Goal: Information Seeking & Learning: Check status

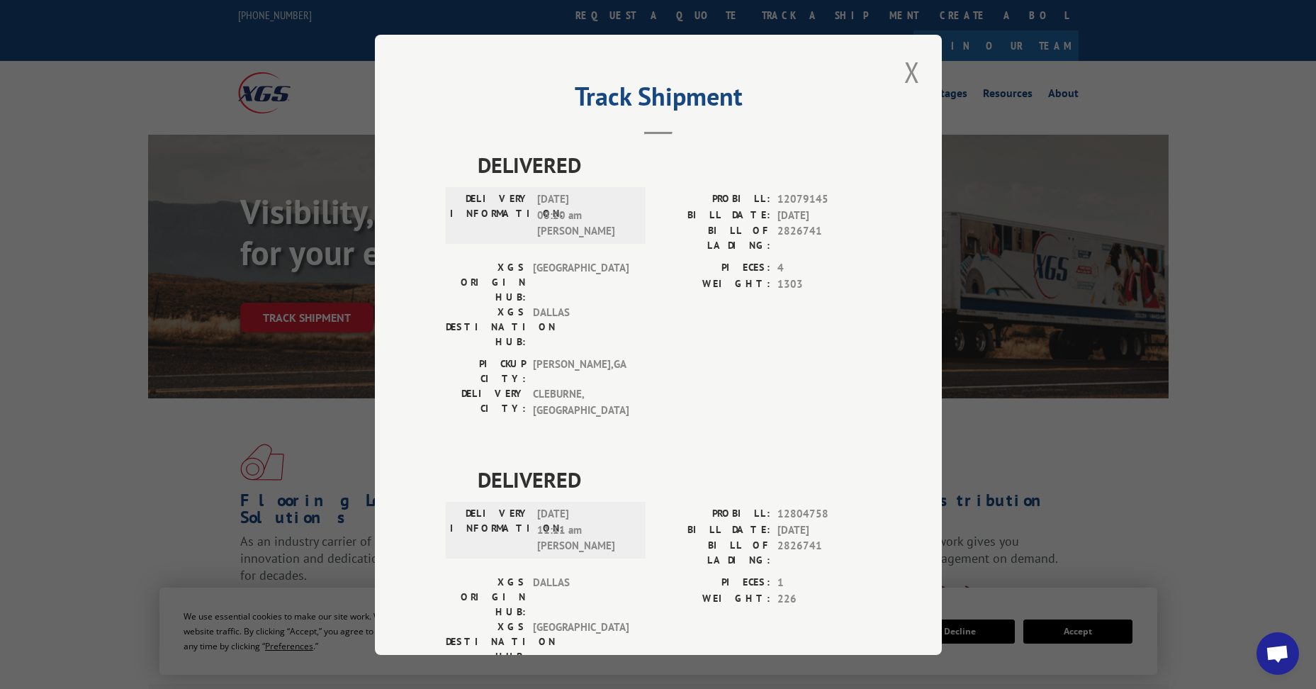
scroll to position [713, 0]
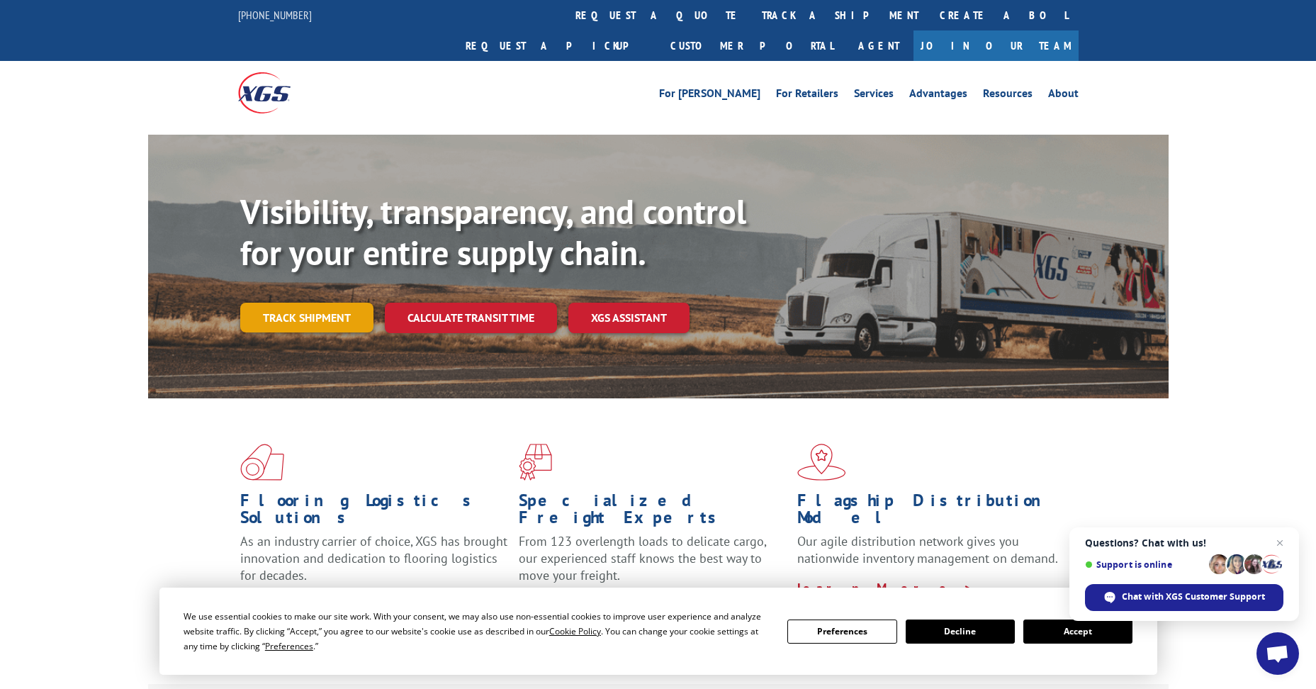
click at [332, 303] on link "Track shipment" at bounding box center [306, 318] width 133 height 30
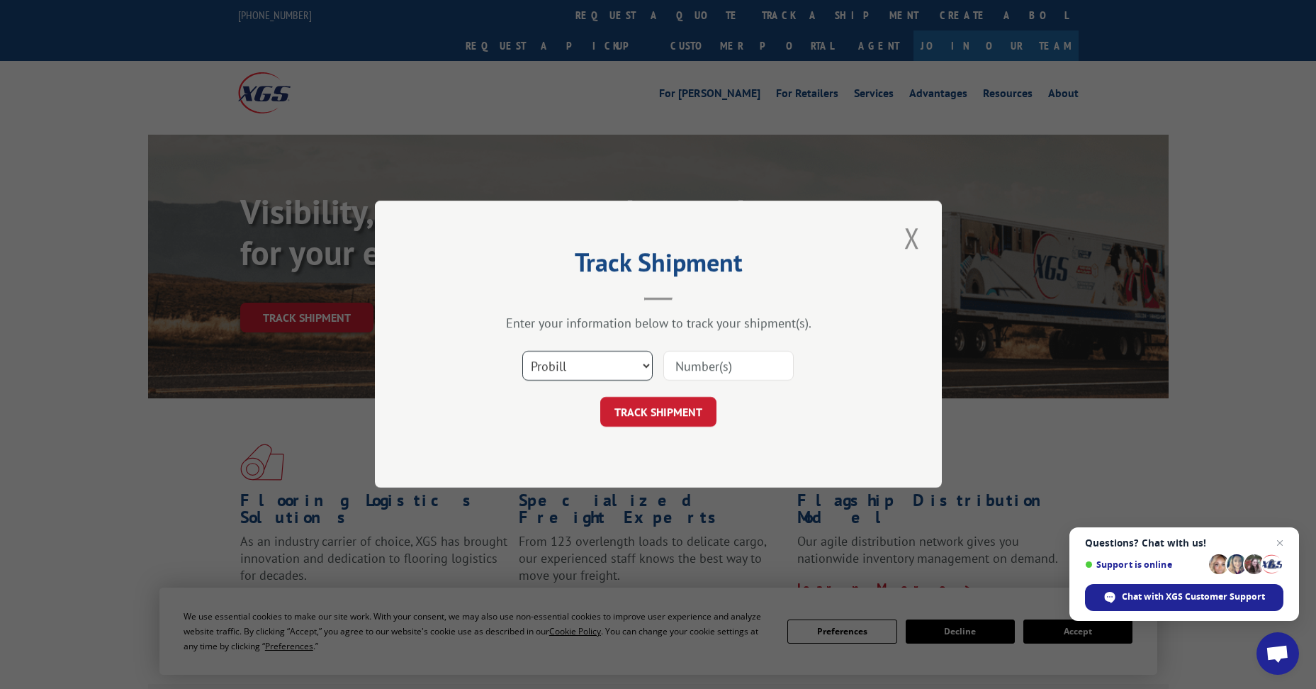
drag, startPoint x: 545, startPoint y: 366, endPoint x: 548, endPoint y: 383, distance: 16.5
click at [545, 367] on select "Select category... Probill BOL PO" at bounding box center [587, 366] width 130 height 30
select select "bol"
click at [522, 351] on select "Select category... Probill BOL PO" at bounding box center [587, 366] width 130 height 30
click at [711, 361] on input at bounding box center [728, 366] width 130 height 30
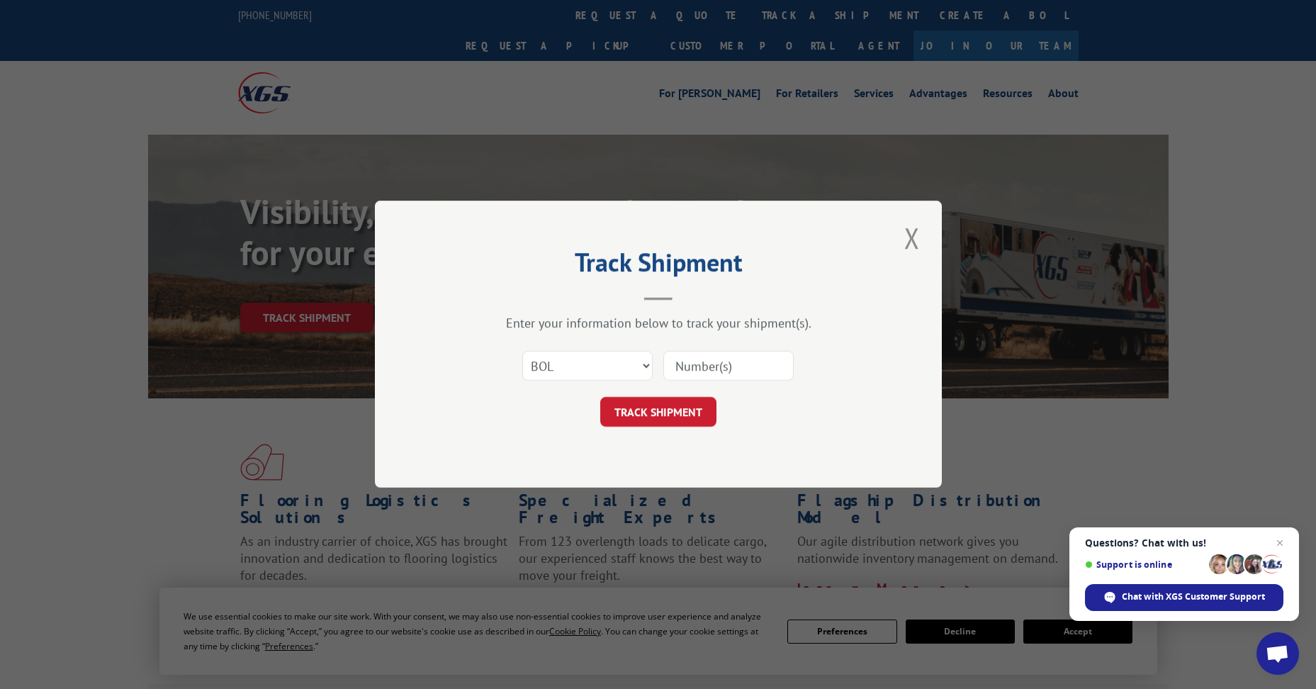
paste input "4865997"
type input "4865997"
click at [675, 417] on button "TRACK SHIPMENT" at bounding box center [658, 413] width 116 height 30
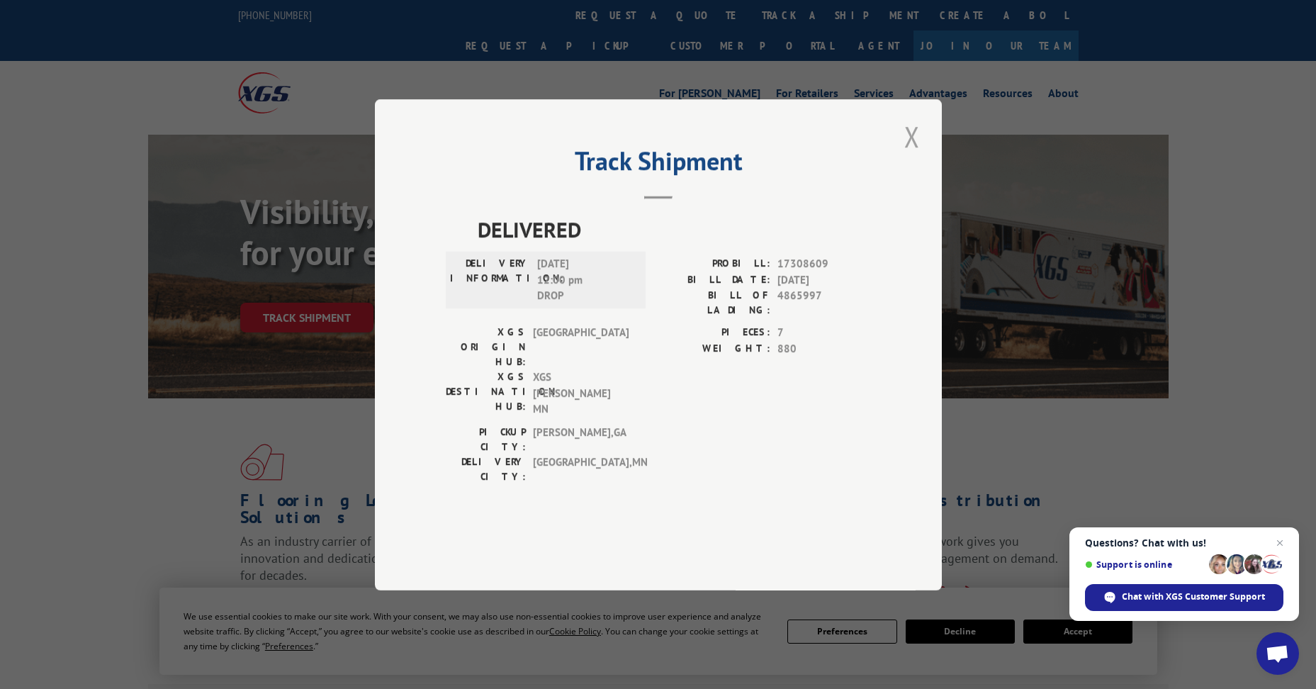
drag, startPoint x: 928, startPoint y: 169, endPoint x: 916, endPoint y: 175, distance: 13.0
click at [928, 169] on div "Track Shipment DELIVERED DELIVERY INFORMATION: 08/12/2025 12:00 pm DROP PROBILL…" at bounding box center [658, 344] width 567 height 491
drag, startPoint x: 916, startPoint y: 176, endPoint x: 751, endPoint y: 167, distance: 165.4
click at [916, 156] on button "Close modal" at bounding box center [912, 136] width 24 height 39
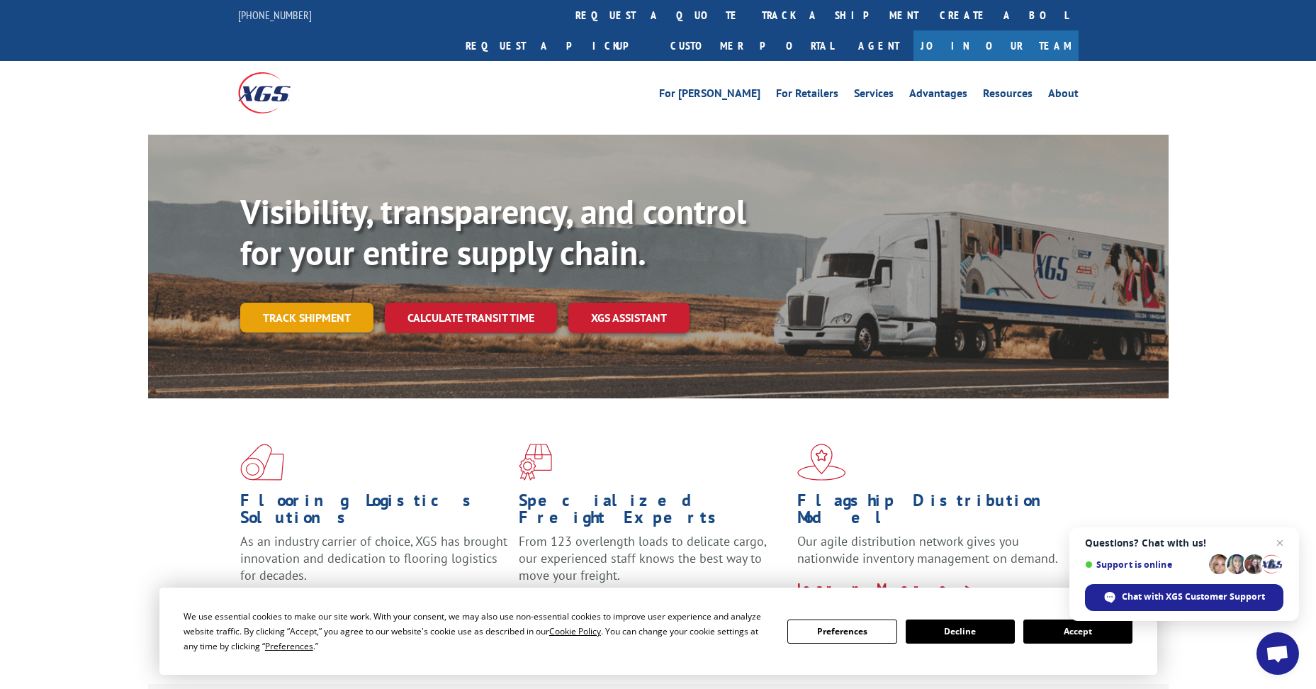
click at [324, 303] on link "Track shipment" at bounding box center [306, 318] width 133 height 30
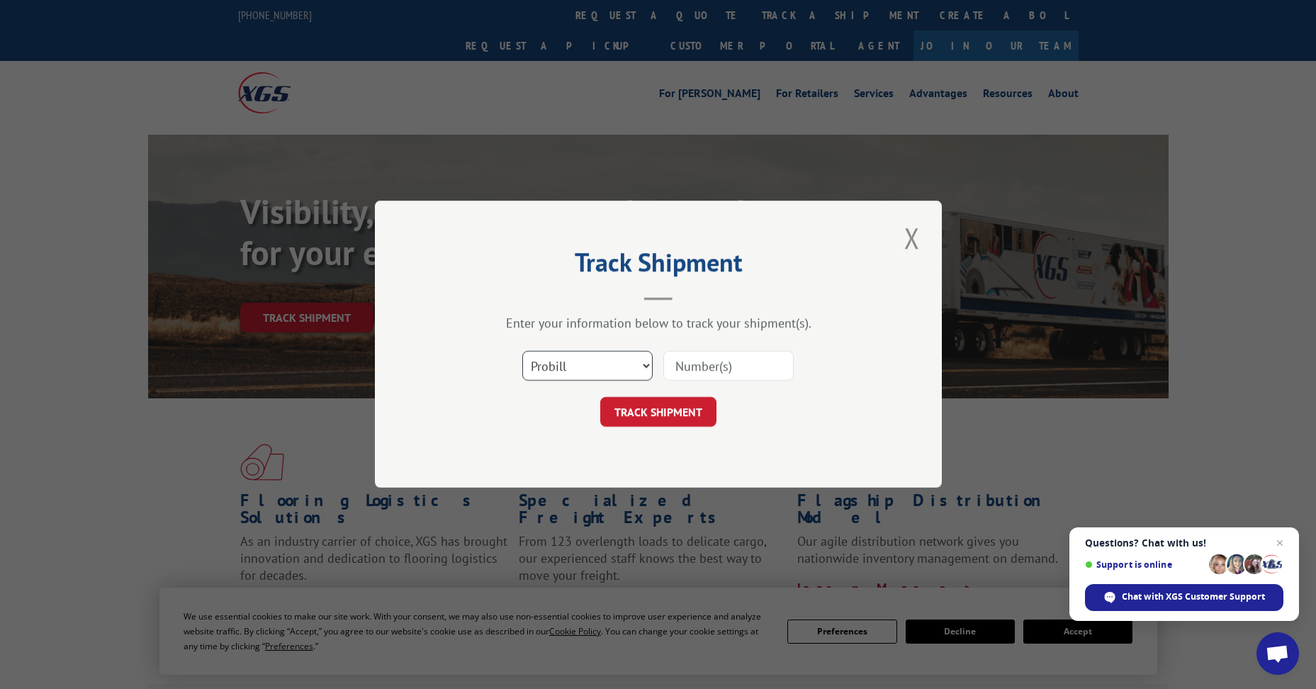
drag, startPoint x: 582, startPoint y: 361, endPoint x: 580, endPoint y: 376, distance: 14.2
click at [582, 366] on select "Select category... Probill BOL PO" at bounding box center [587, 366] width 130 height 30
select select "bol"
click at [522, 351] on select "Select category... Probill BOL PO" at bounding box center [587, 366] width 130 height 30
click at [702, 361] on input at bounding box center [728, 366] width 130 height 30
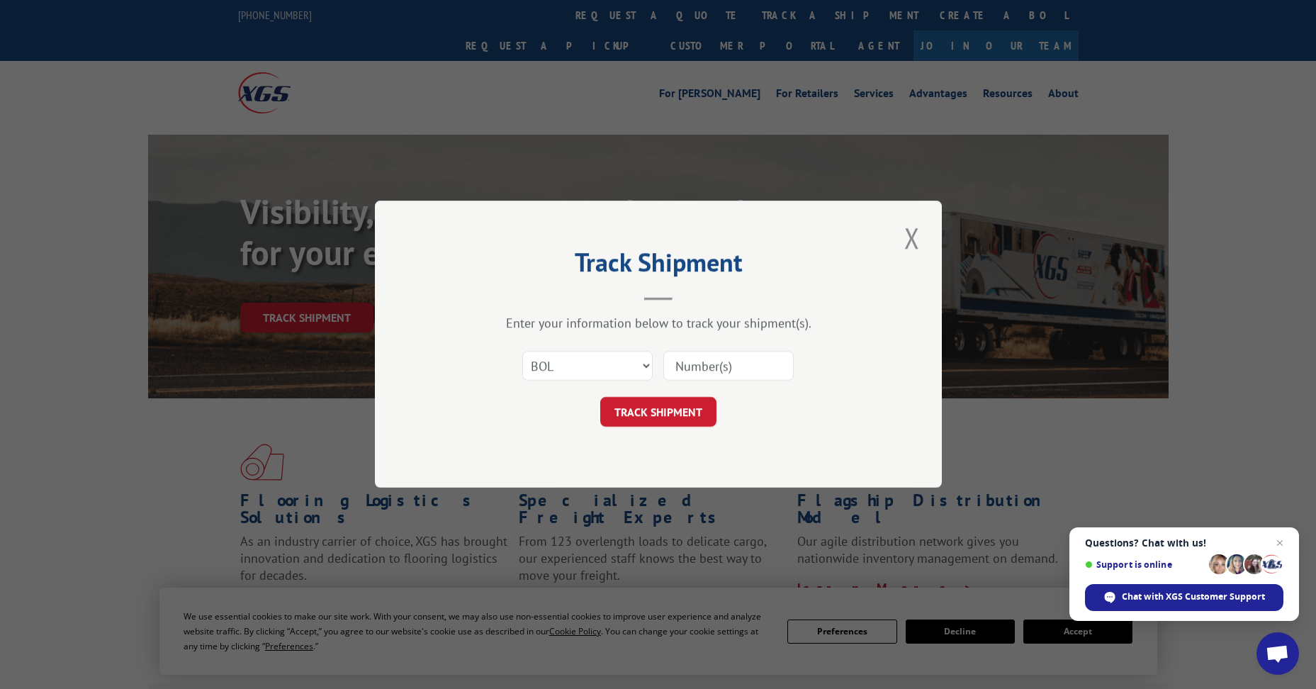
paste input "5946743"
type input "5946743"
click at [666, 418] on button "TRACK SHIPMENT" at bounding box center [658, 413] width 116 height 30
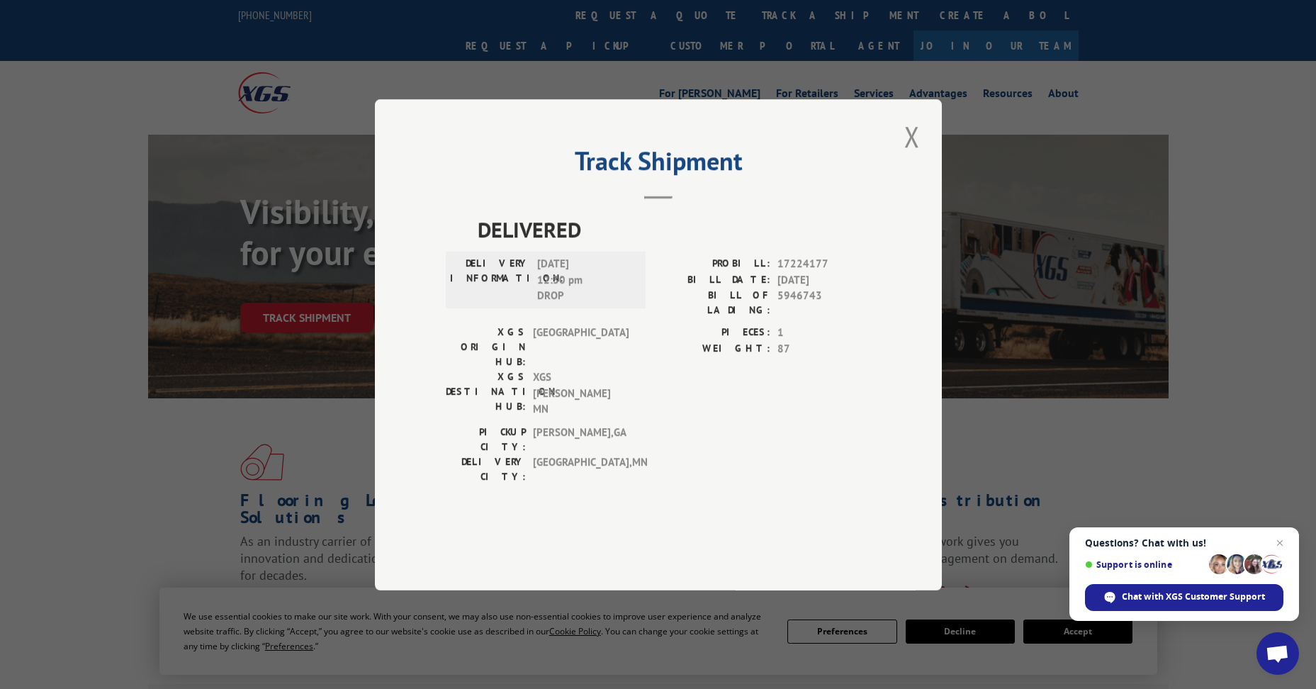
drag, startPoint x: 915, startPoint y: 181, endPoint x: 797, endPoint y: 189, distance: 118.6
click at [913, 156] on button "Close modal" at bounding box center [912, 136] width 24 height 39
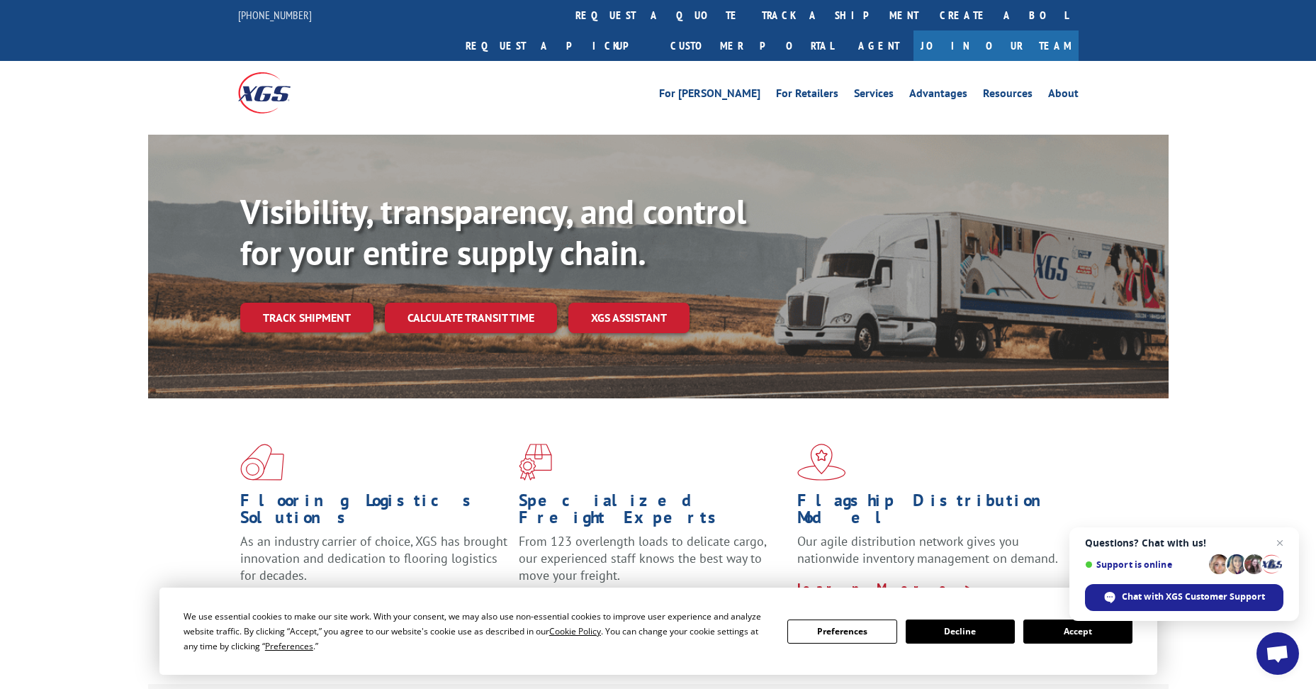
click at [309, 303] on link "Track shipment" at bounding box center [306, 318] width 133 height 30
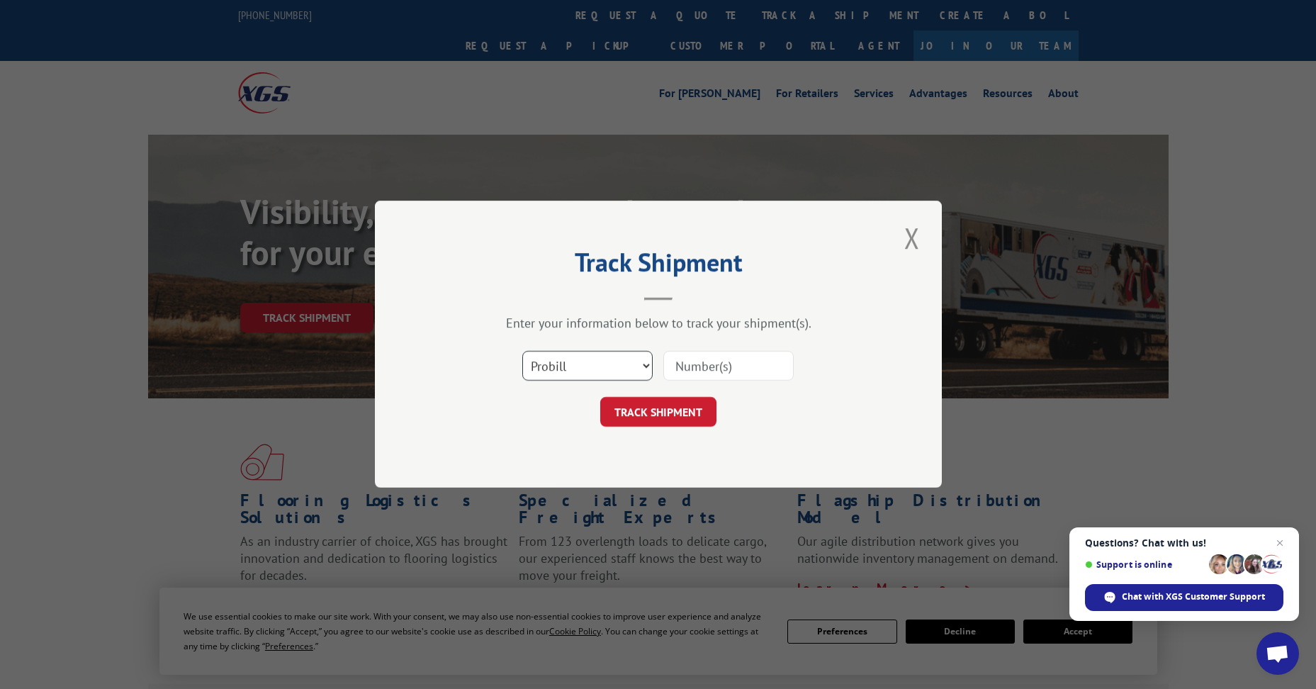
drag, startPoint x: 570, startPoint y: 370, endPoint x: 572, endPoint y: 383, distance: 12.8
click at [572, 375] on select "Select category... Probill BOL PO" at bounding box center [587, 366] width 130 height 30
select select "bol"
click at [522, 351] on select "Select category... Probill BOL PO" at bounding box center [587, 366] width 130 height 30
click at [719, 372] on input at bounding box center [728, 366] width 130 height 30
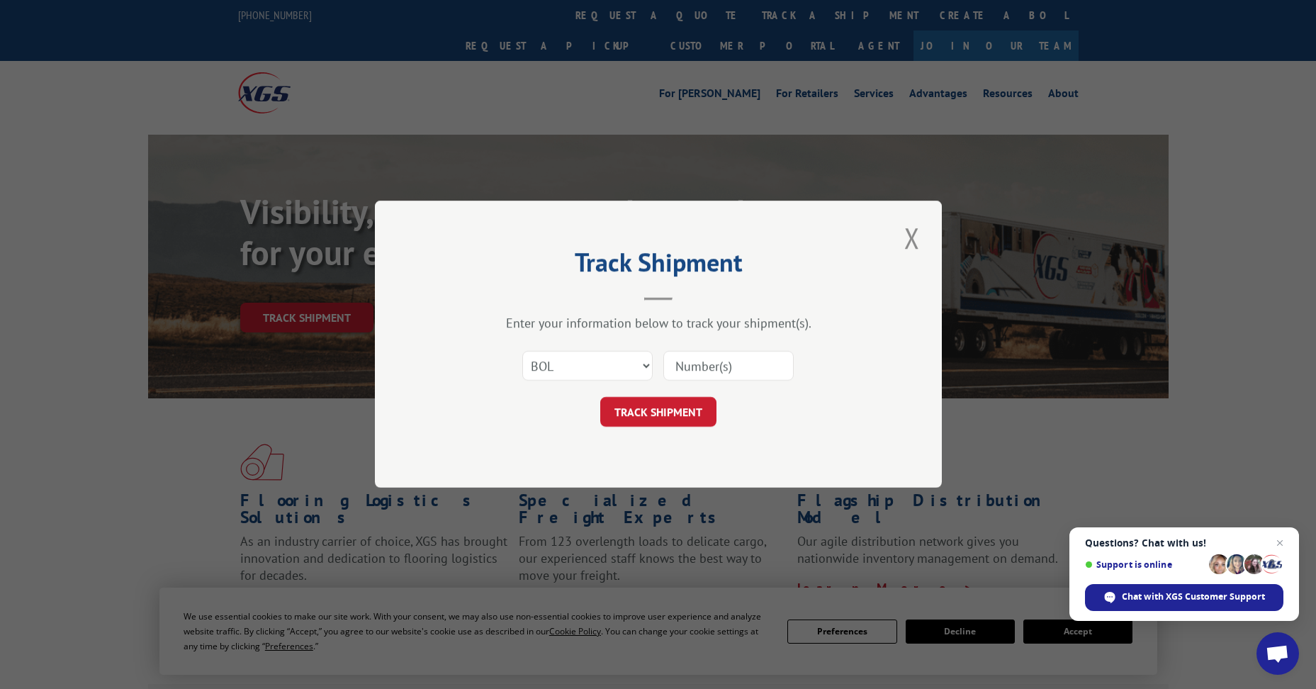
paste input "5956153"
type input "5956153"
click at [679, 417] on button "TRACK SHIPMENT" at bounding box center [658, 413] width 116 height 30
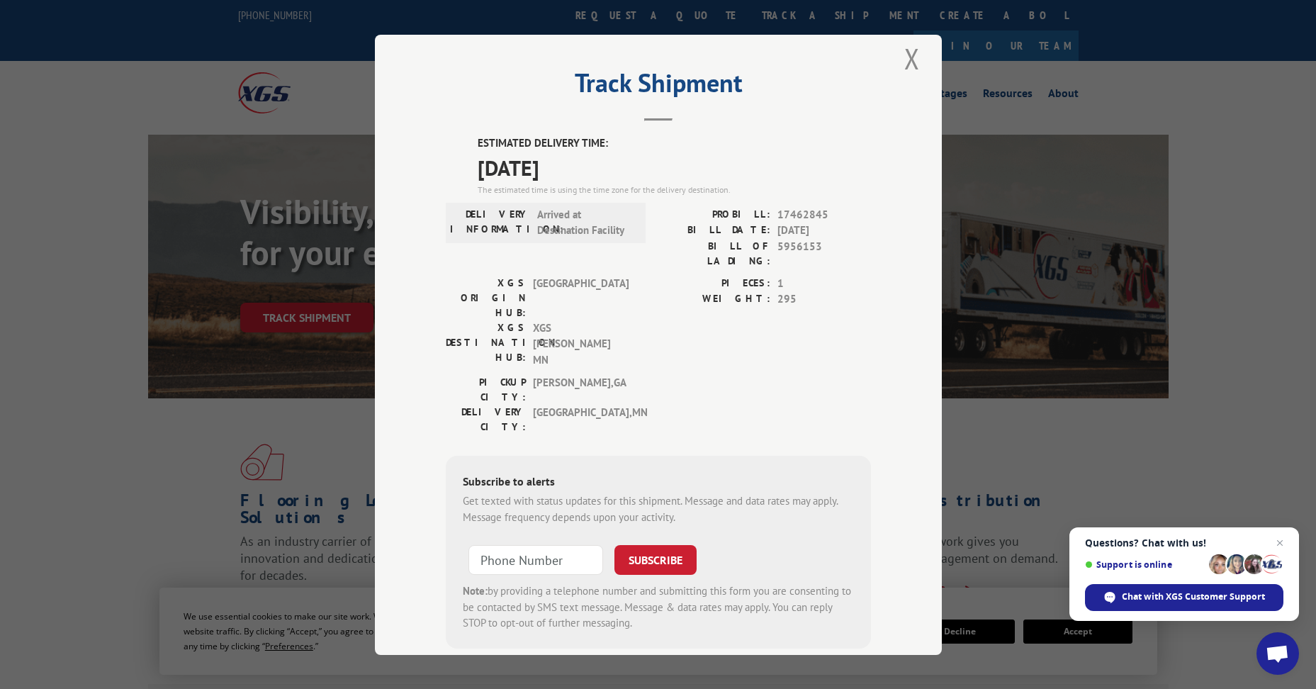
scroll to position [18, 0]
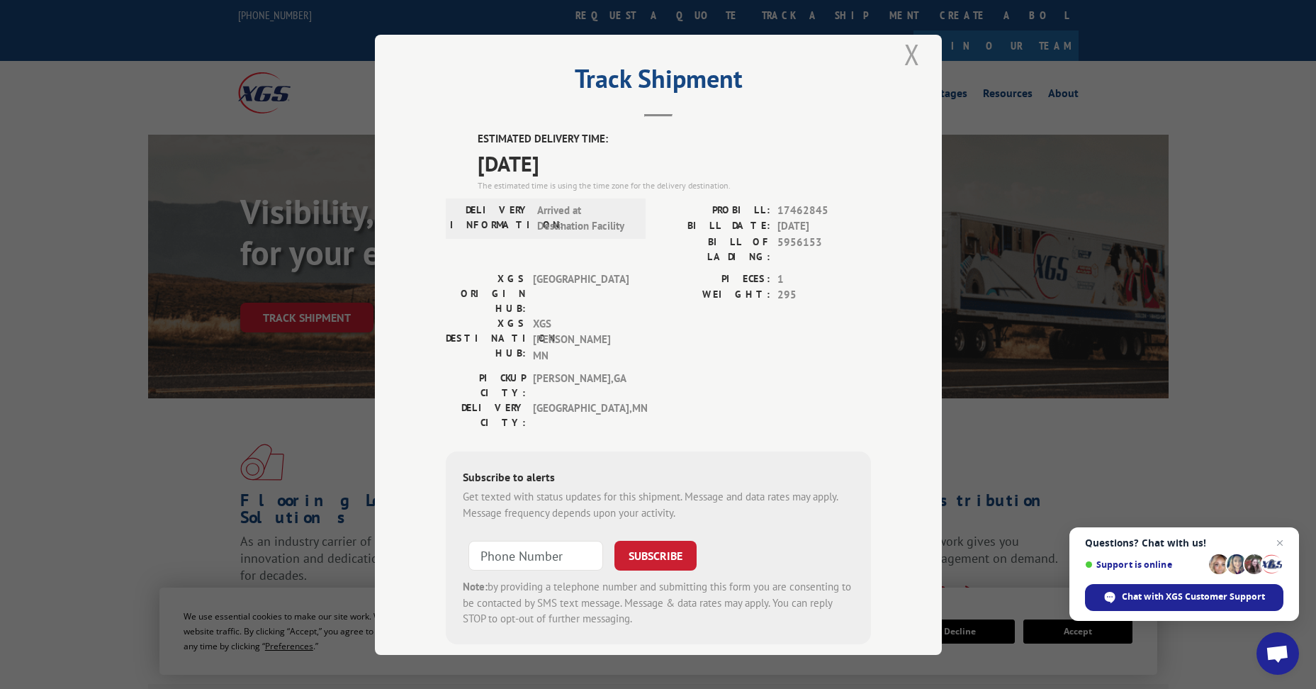
click at [904, 55] on button "Close modal" at bounding box center [912, 54] width 24 height 39
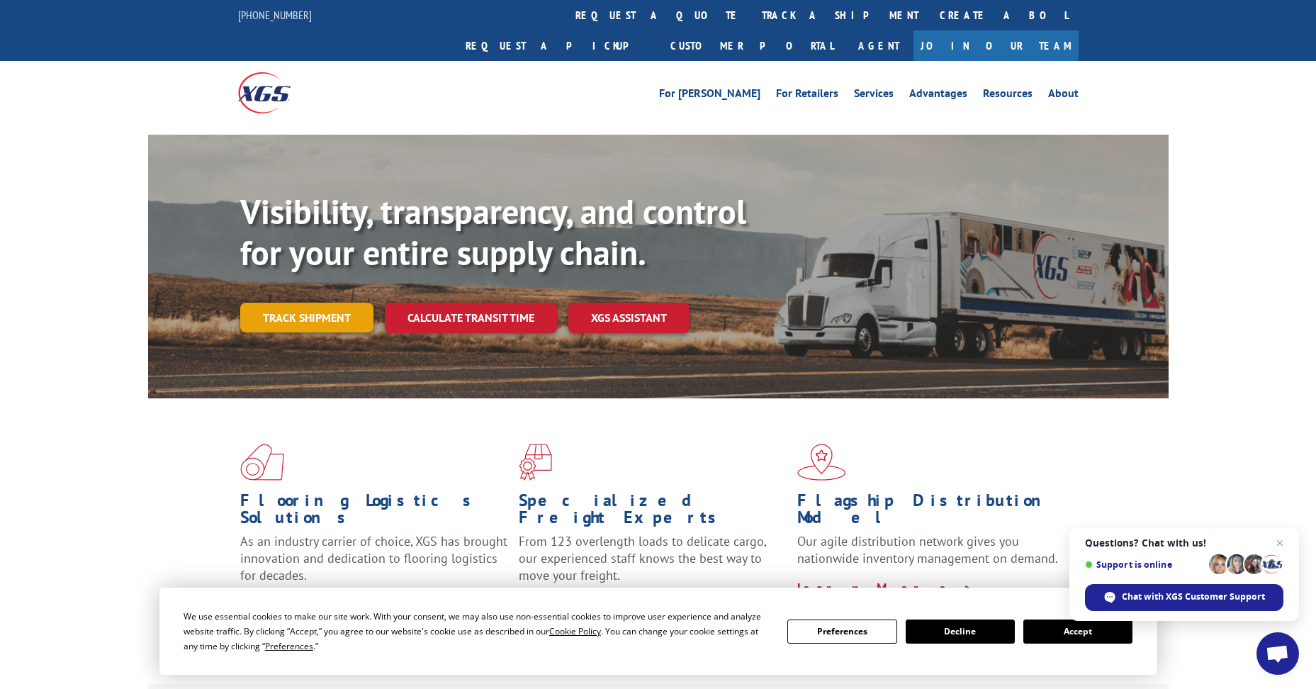
click at [343, 303] on link "Track shipment" at bounding box center [306, 318] width 133 height 30
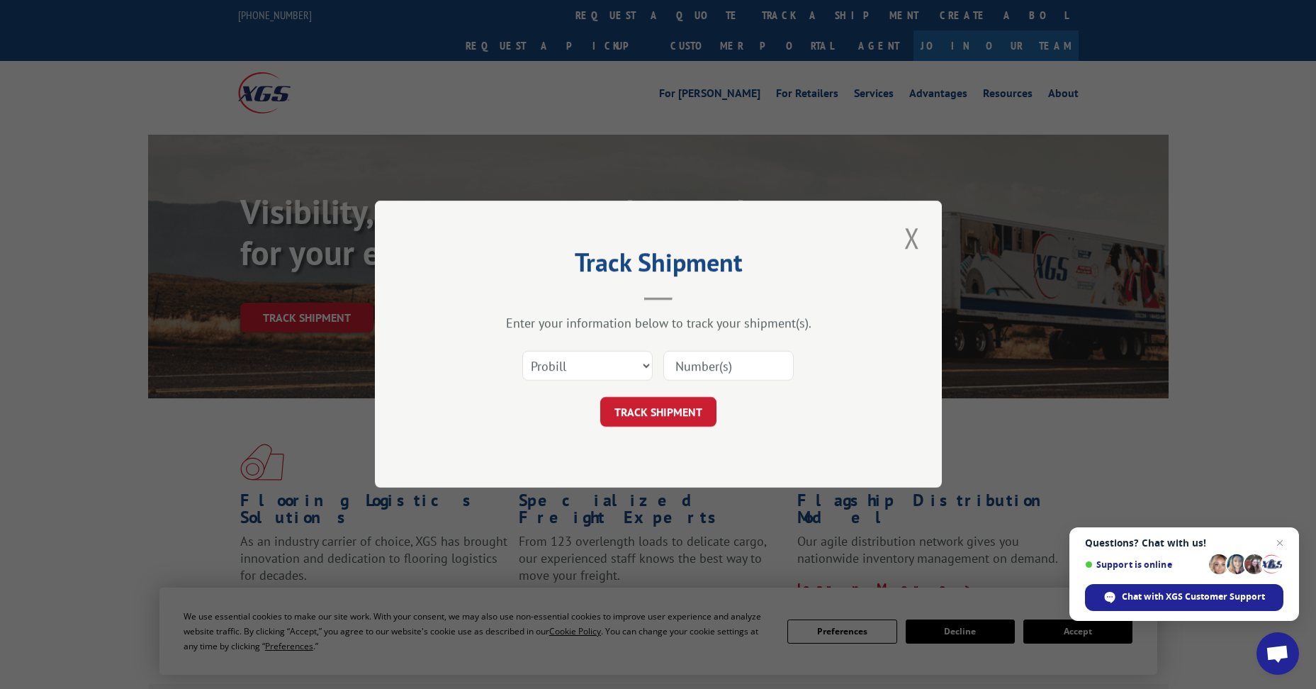
scroll to position [0, 0]
drag, startPoint x: 562, startPoint y: 355, endPoint x: 565, endPoint y: 380, distance: 25.0
click at [562, 360] on select "Select category... Probill BOL PO" at bounding box center [587, 366] width 130 height 30
select select "bol"
click at [522, 351] on select "Select category... Probill BOL PO" at bounding box center [587, 366] width 130 height 30
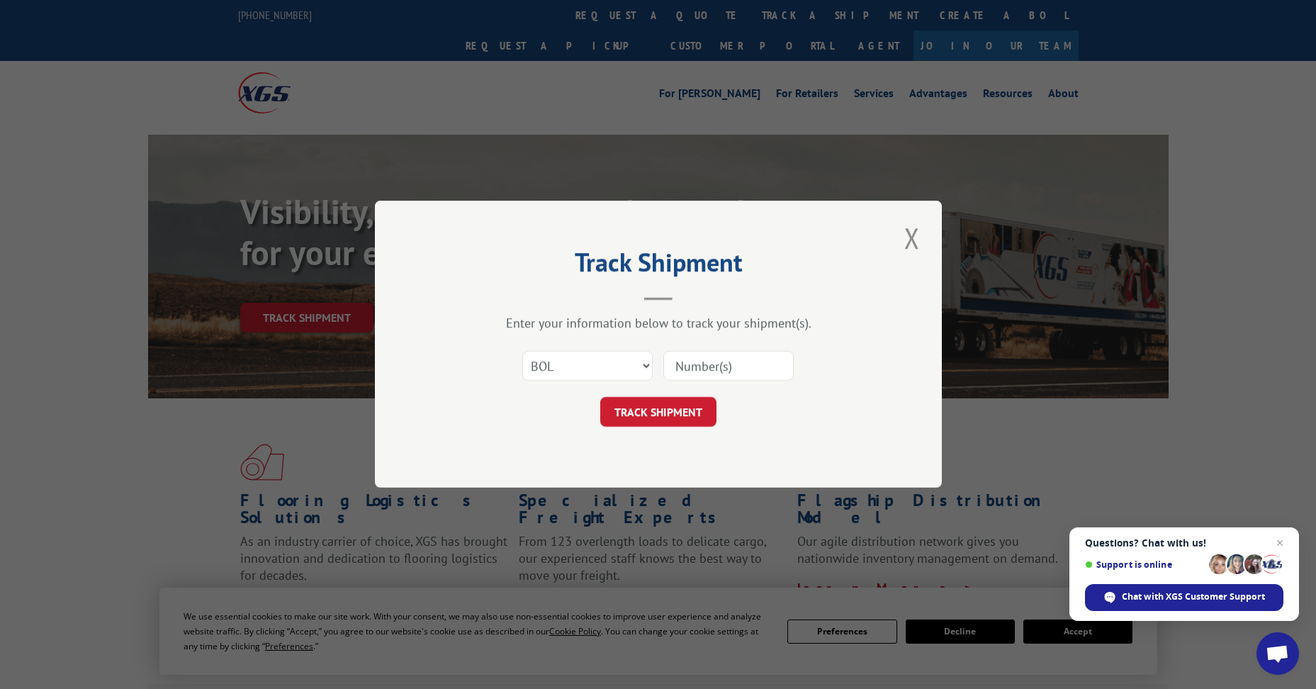
drag, startPoint x: 724, startPoint y: 371, endPoint x: 733, endPoint y: 352, distance: 20.3
click at [726, 365] on input at bounding box center [728, 366] width 130 height 30
paste input "4888215"
click at [680, 360] on input "4888215" at bounding box center [728, 366] width 130 height 30
type input "4888215"
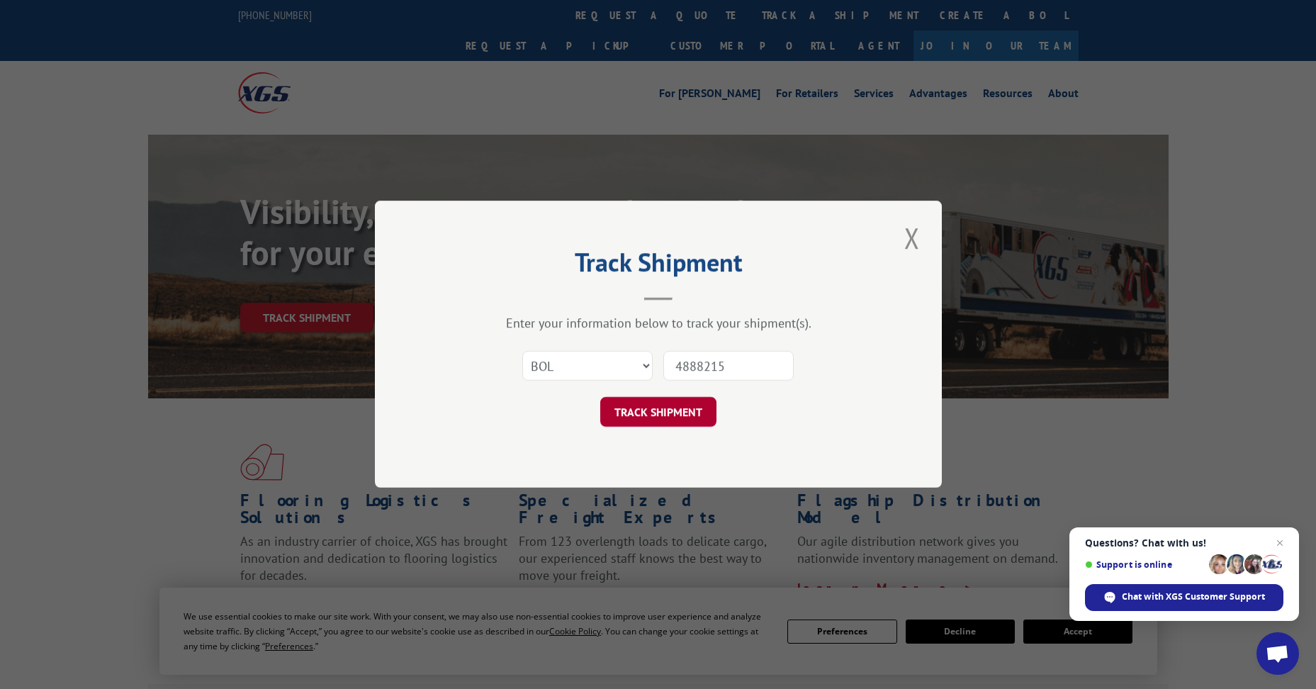
click at [665, 412] on button "TRACK SHIPMENT" at bounding box center [658, 413] width 116 height 30
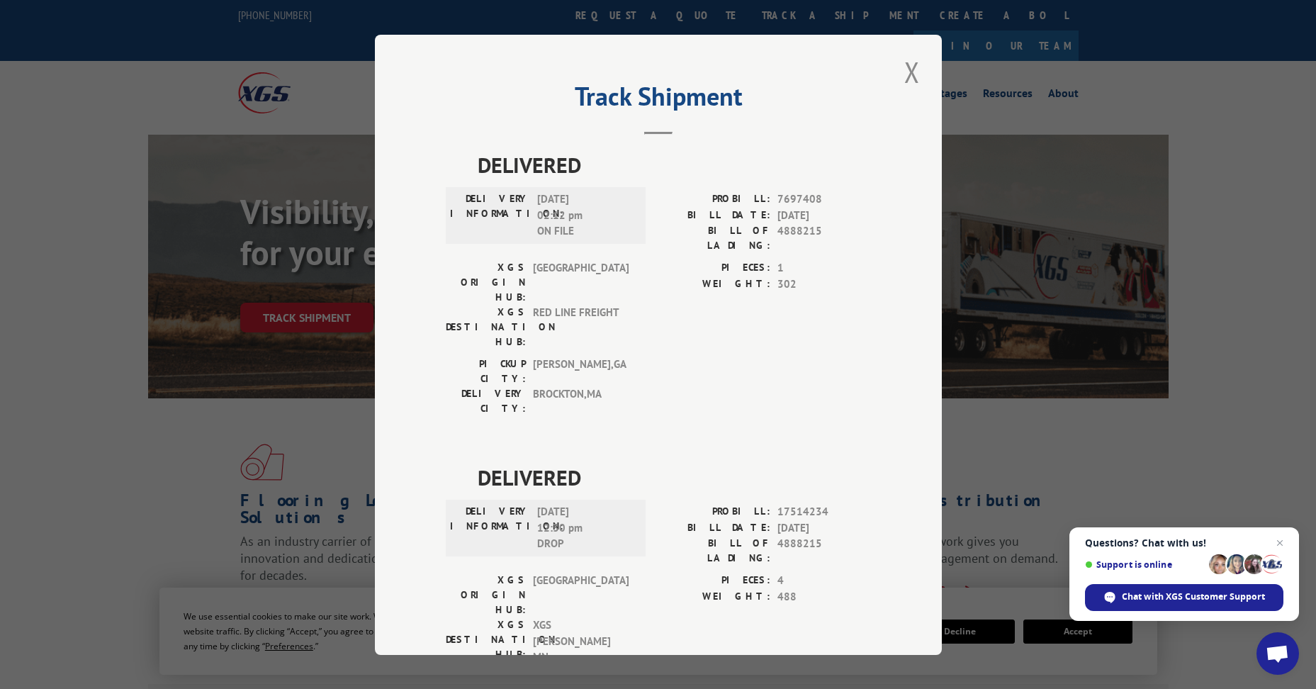
scroll to position [18, 0]
